Goal: Go to known website: Go to known website

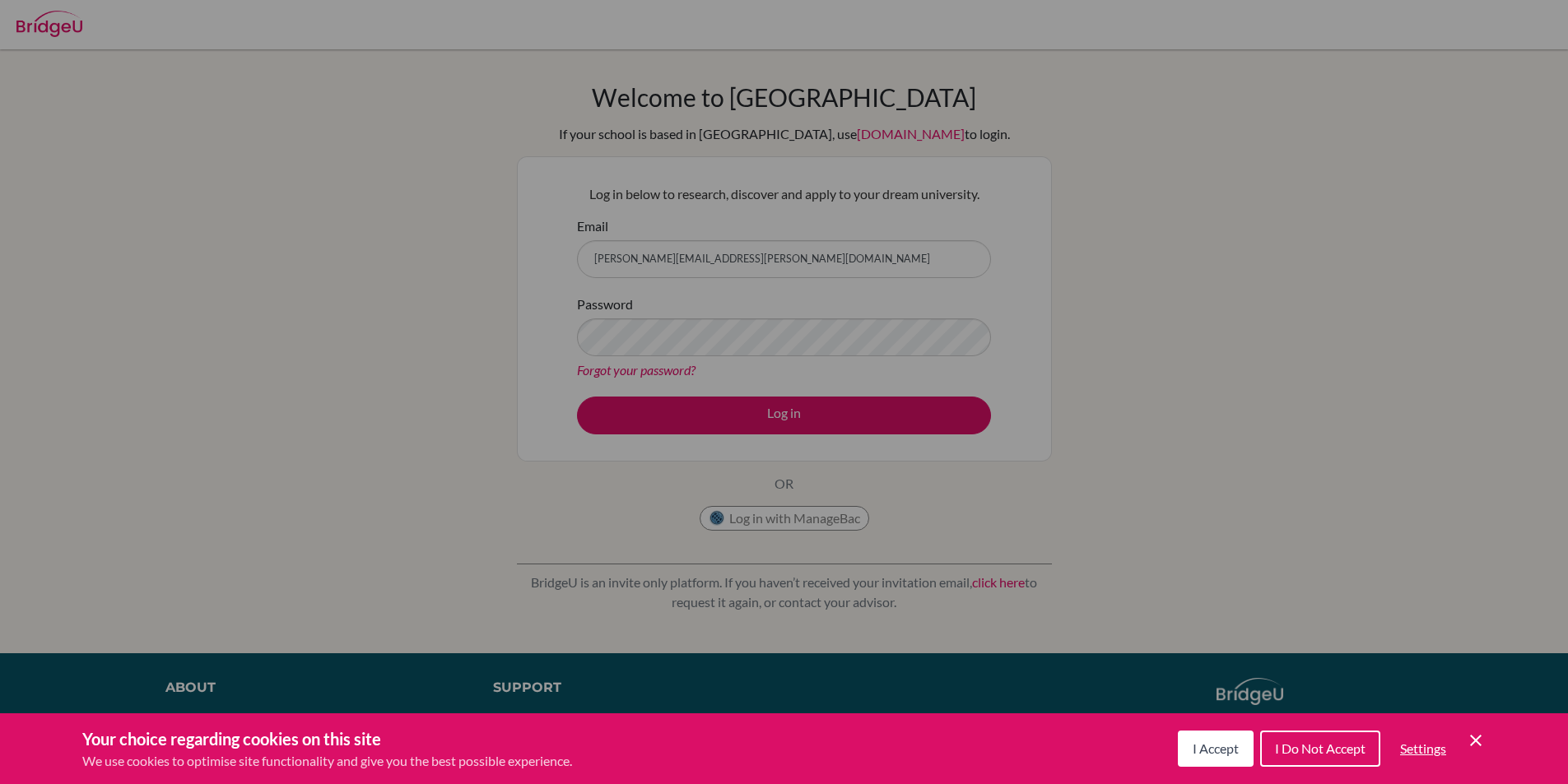
click at [720, 251] on div "Cookie Preferences" at bounding box center [784, 392] width 1568 height 784
click at [751, 261] on div "Cookie Preferences" at bounding box center [784, 392] width 1568 height 784
click at [797, 413] on div "Cookie Preferences" at bounding box center [784, 392] width 1568 height 784
click at [208, 162] on div "Cookie Preferences" at bounding box center [784, 392] width 1568 height 784
click at [805, 171] on div "Cookie Preferences" at bounding box center [784, 392] width 1568 height 784
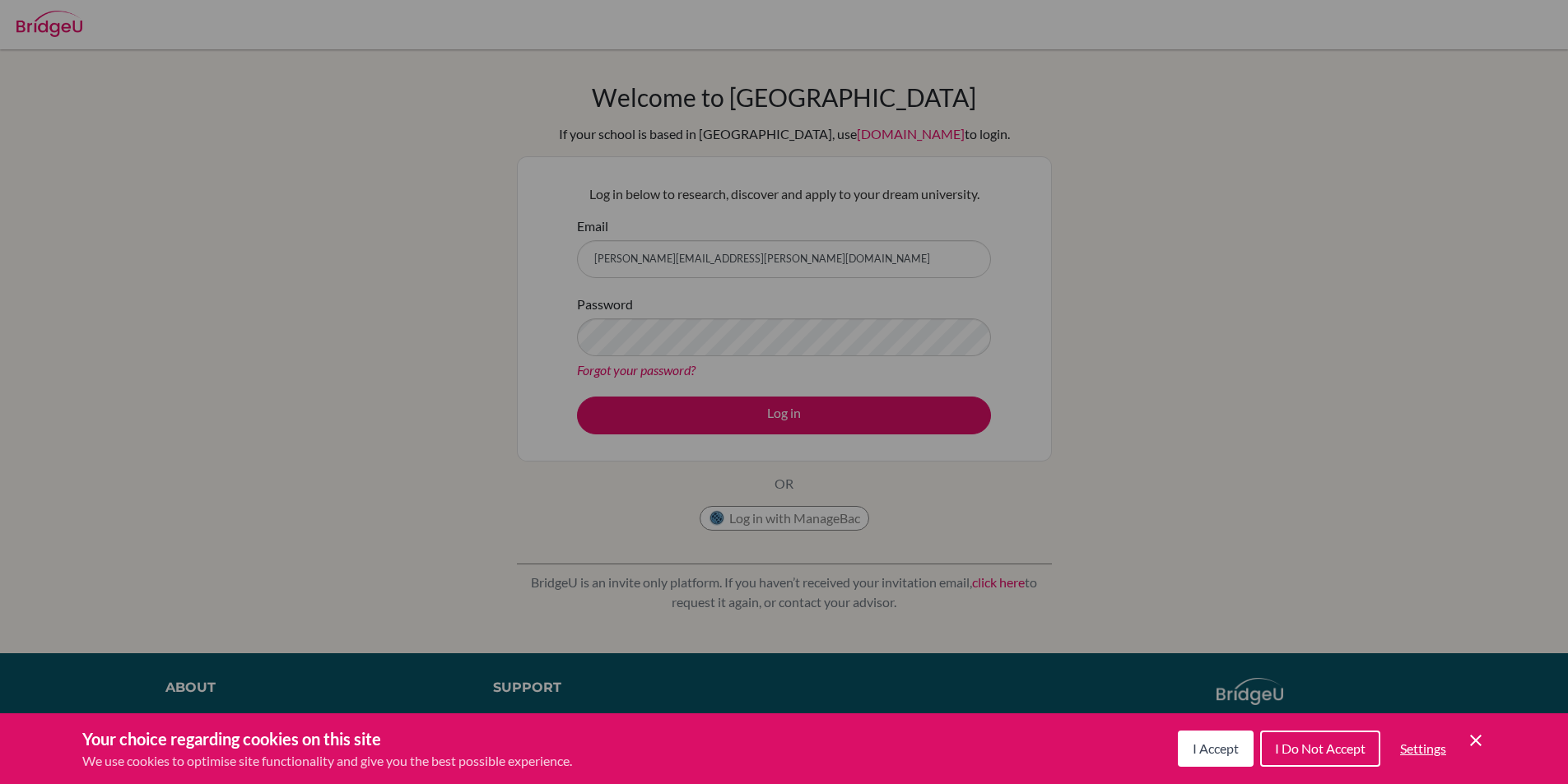
click at [878, 539] on div "Cookie Preferences" at bounding box center [784, 392] width 1568 height 784
click at [882, 537] on div "Cookie Preferences" at bounding box center [784, 392] width 1568 height 784
click at [1202, 748] on span "I Accept" at bounding box center [1215, 749] width 46 height 16
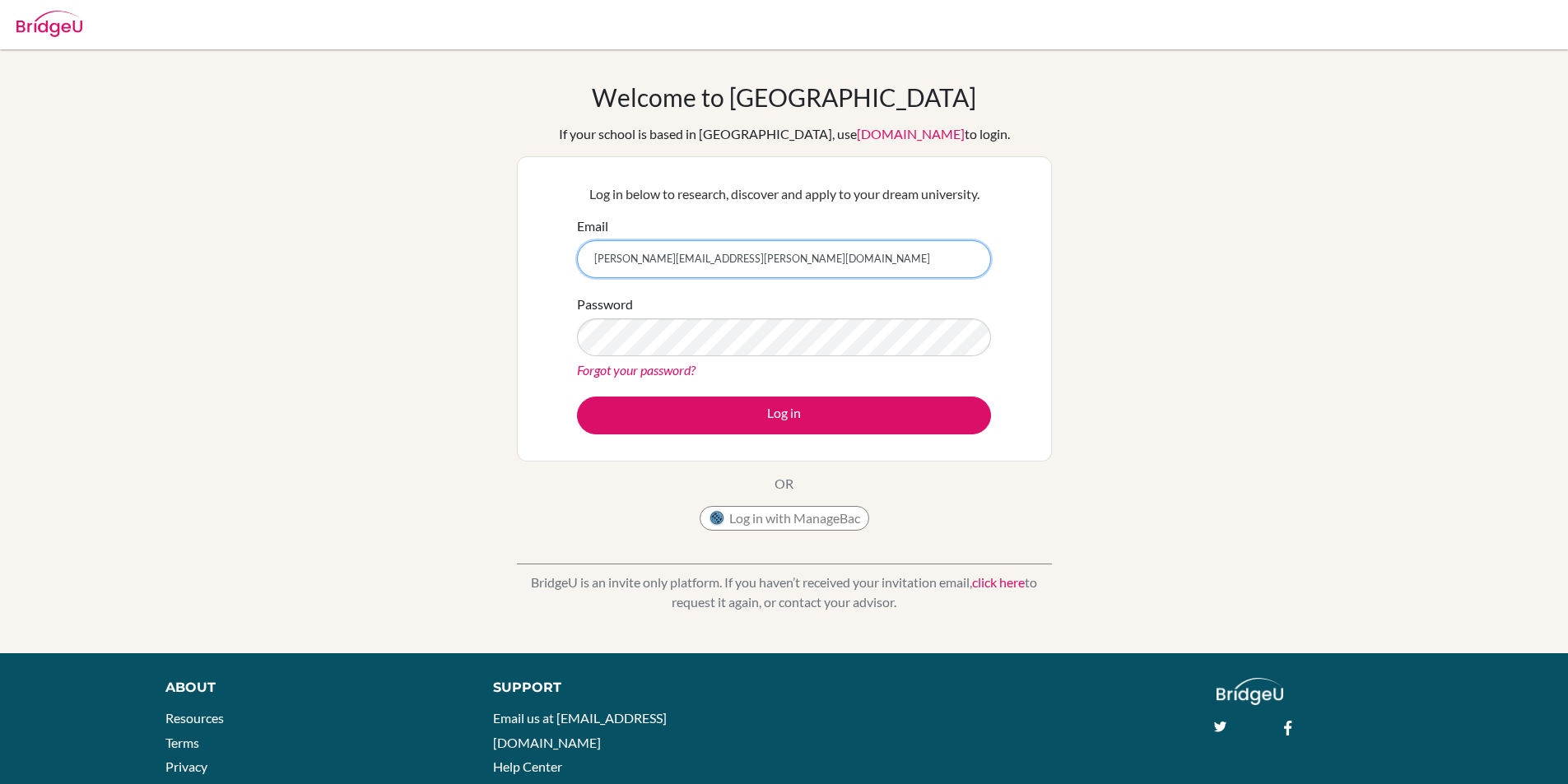
click at [735, 259] on input "[PERSON_NAME][EMAIL_ADDRESS][PERSON_NAME][DOMAIN_NAME]" at bounding box center [784, 259] width 414 height 38
type input "n"
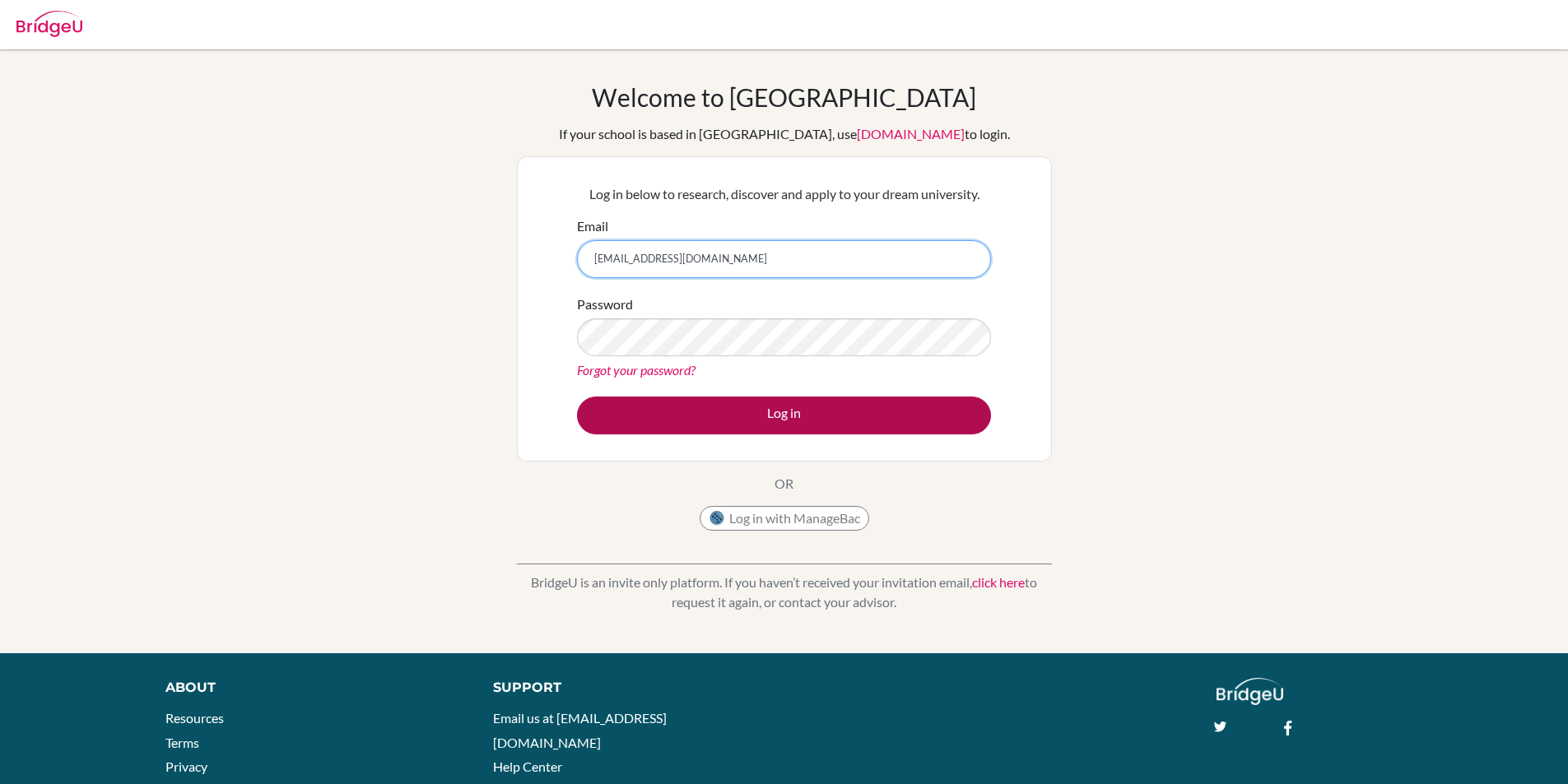
type input "[EMAIL_ADDRESS][DOMAIN_NAME]"
click at [750, 423] on button "Log in" at bounding box center [784, 416] width 414 height 38
